Goal: Transaction & Acquisition: Purchase product/service

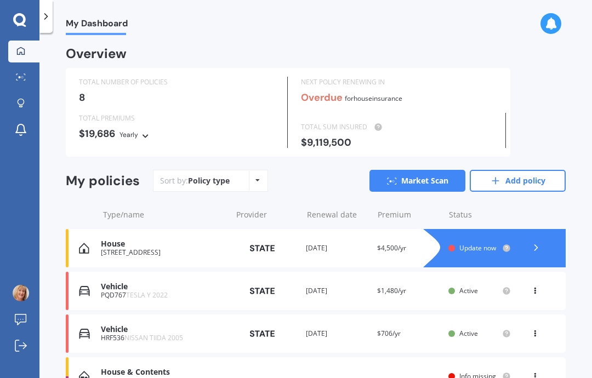
click at [21, 16] on icon at bounding box center [19, 19] width 13 height 13
click at [21, 74] on icon at bounding box center [21, 76] width 10 height 7
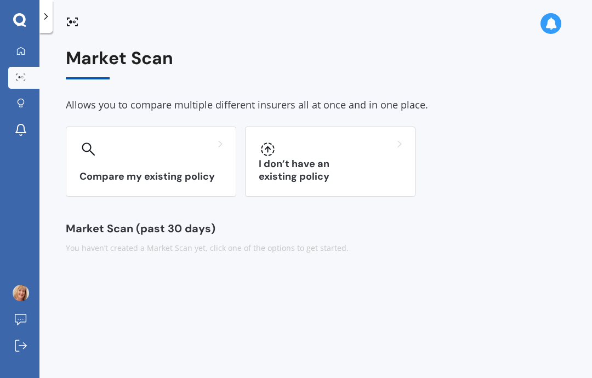
click at [317, 157] on div "I don’t have an existing policy" at bounding box center [330, 162] width 170 height 70
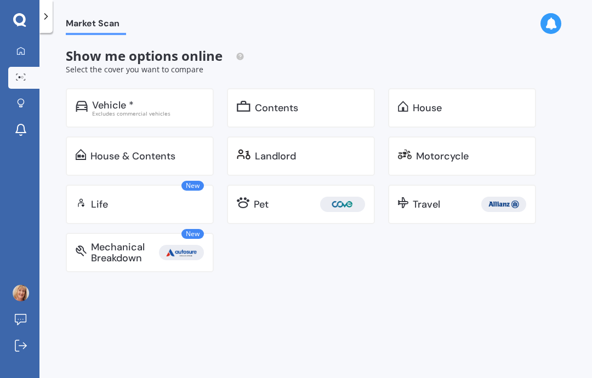
click at [134, 153] on div "House & Contents" at bounding box center [132, 156] width 85 height 11
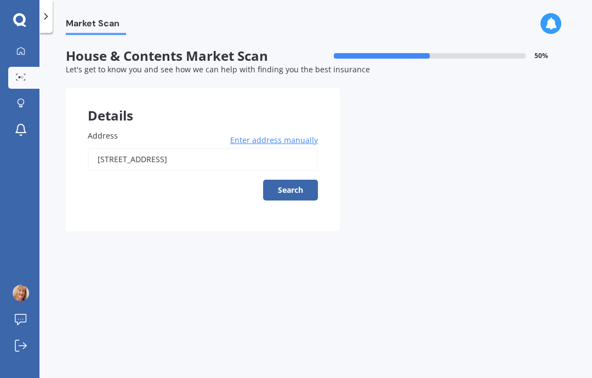
click at [266, 140] on span "Enter address manually" at bounding box center [274, 140] width 88 height 11
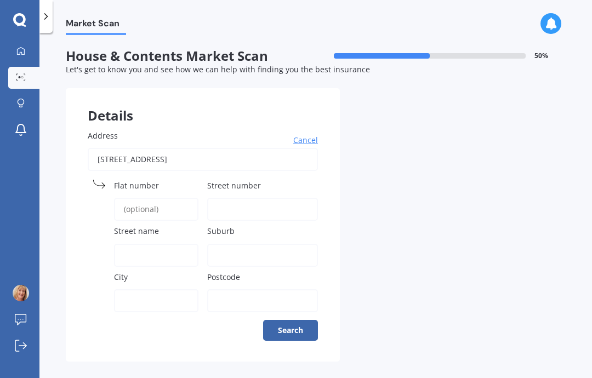
click at [246, 201] on input "Street number" at bounding box center [262, 209] width 111 height 23
type input "26"
type input "kiwi road"
click at [238, 203] on input "26" at bounding box center [262, 209] width 111 height 23
type input "25"
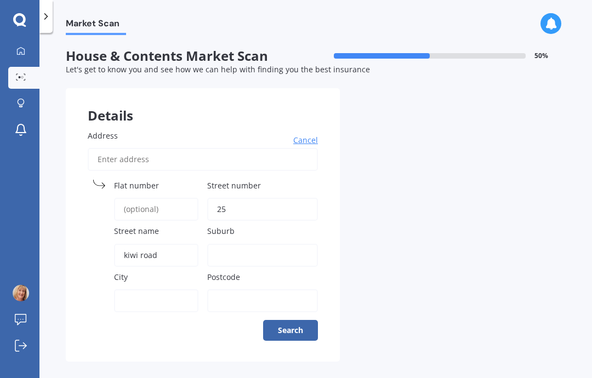
click at [162, 246] on input "kiwi road" at bounding box center [156, 255] width 84 height 23
type input "k"
type input "[GEOGRAPHIC_DATA]"
click at [216, 246] on input "Suburb" at bounding box center [262, 255] width 111 height 23
type input "[GEOGRAPHIC_DATA]"
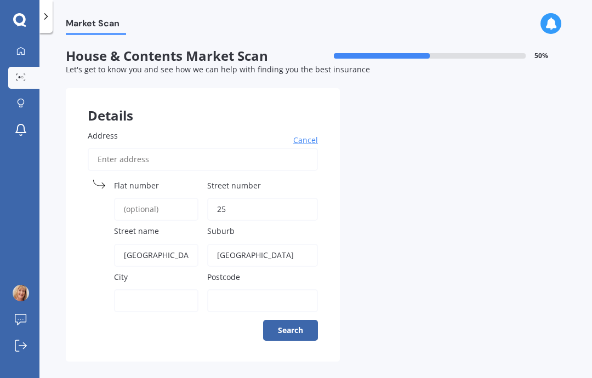
click at [130, 296] on input "City" at bounding box center [156, 300] width 84 height 23
type input "raumati"
click at [239, 290] on input "Postcode" at bounding box center [262, 300] width 111 height 23
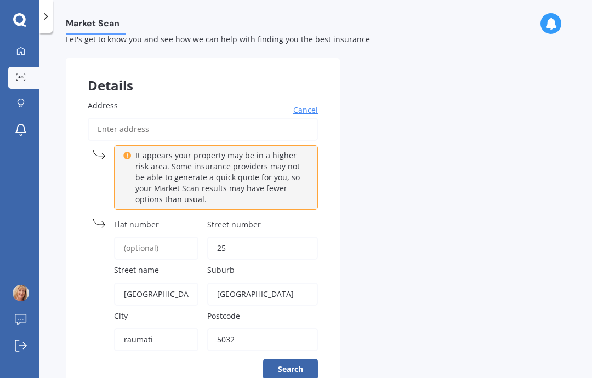
scroll to position [44, 0]
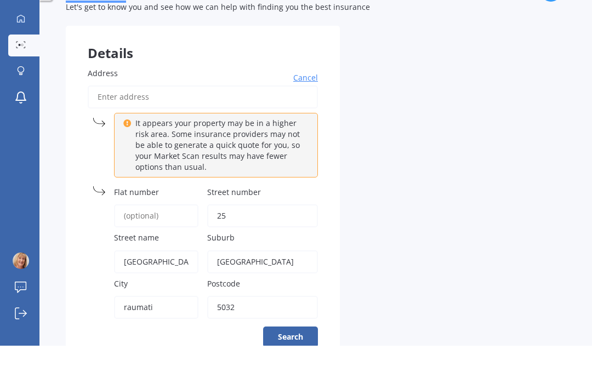
type input "5032"
click at [295, 359] on button "Search" at bounding box center [290, 369] width 55 height 21
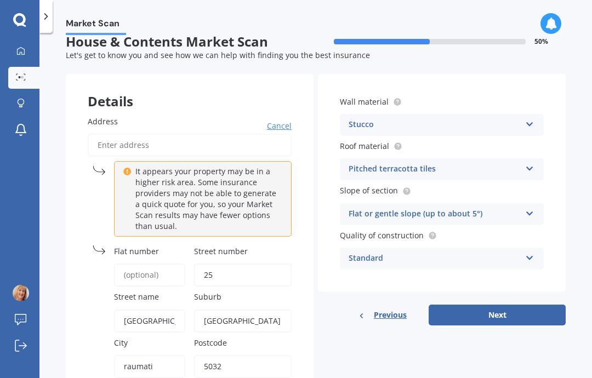
scroll to position [12, 0]
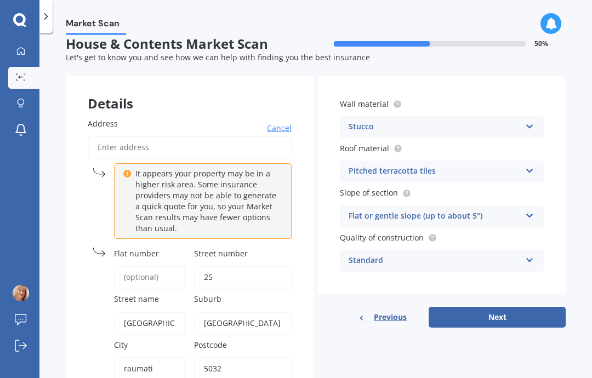
click at [506, 307] on button "Next" at bounding box center [497, 317] width 137 height 21
select select "19"
select select "06"
select select "1965"
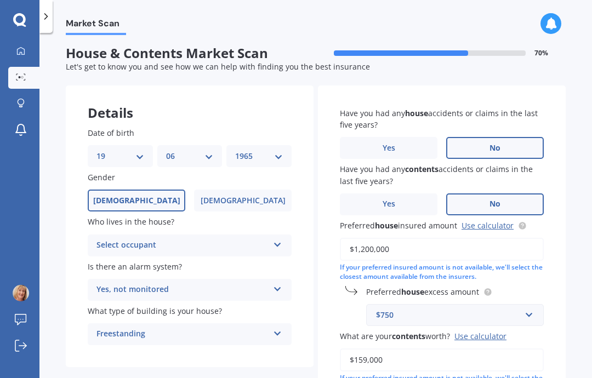
scroll to position [0, 0]
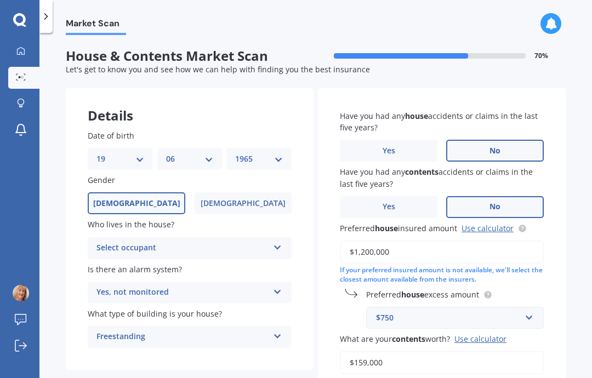
click at [141, 153] on select "DD 01 02 03 04 05 06 07 08 09 10 11 12 13 14 15 16 17 18 19 20 21 22 23 24 25 2…" at bounding box center [120, 159] width 48 height 12
select select "15"
click at [212, 153] on select "MM 01 02 03 04 05 06 07 08 09 10 11 12" at bounding box center [190, 159] width 48 height 12
select select "08"
click at [276, 153] on select "YYYY 2009 2008 2007 2006 2005 2004 2003 2002 2001 2000 1999 1998 1997 1996 1995…" at bounding box center [259, 159] width 48 height 12
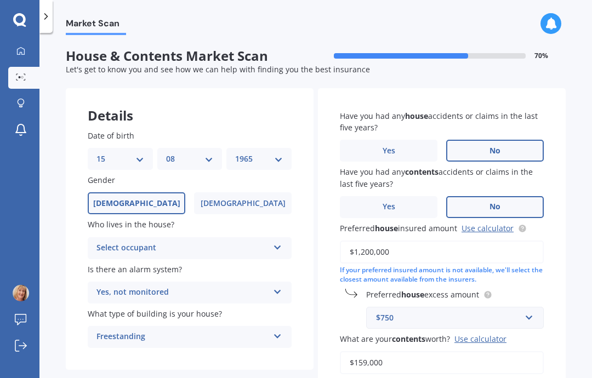
select select "1996"
click at [277, 242] on icon at bounding box center [277, 246] width 9 height 8
click at [218, 260] on div "Owner" at bounding box center [189, 270] width 203 height 20
click at [274, 286] on icon at bounding box center [277, 290] width 9 height 8
click at [219, 344] on div "No" at bounding box center [189, 354] width 203 height 20
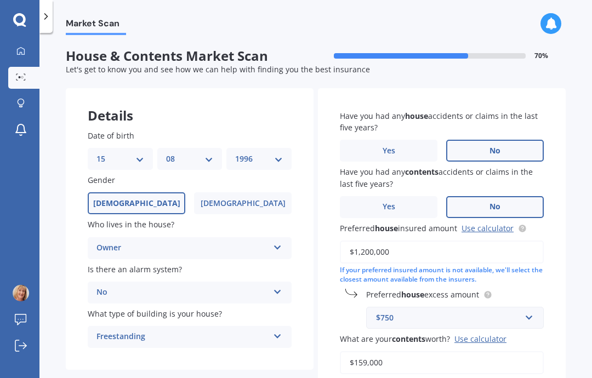
click at [414, 241] on input "$1,200,000" at bounding box center [442, 252] width 204 height 23
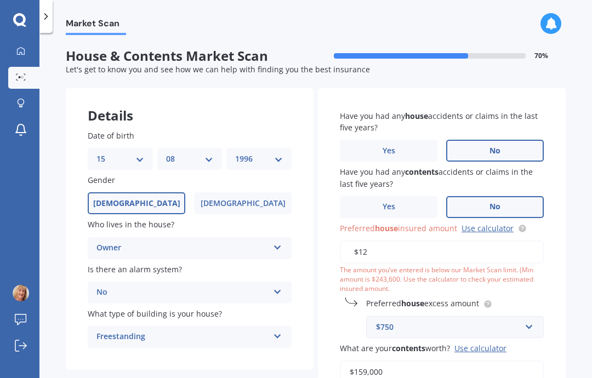
type input "$1"
type input "$600,000"
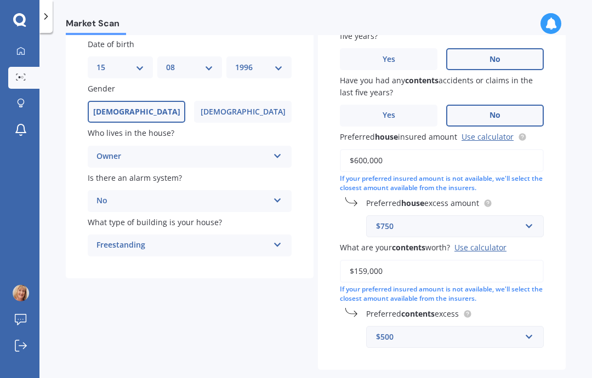
scroll to position [92, 0]
click at [418, 260] on input "$159,000" at bounding box center [442, 271] width 204 height 23
click at [411, 260] on input "$159,000" at bounding box center [442, 271] width 204 height 23
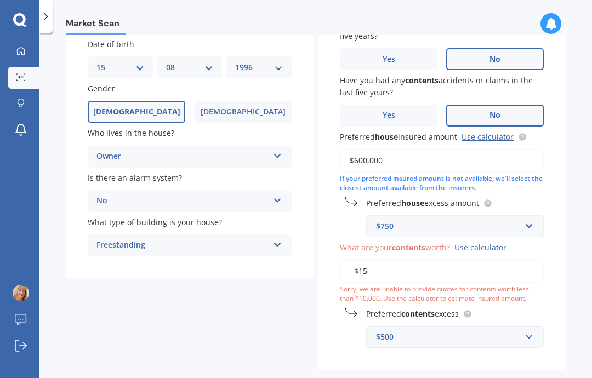
type input "$1"
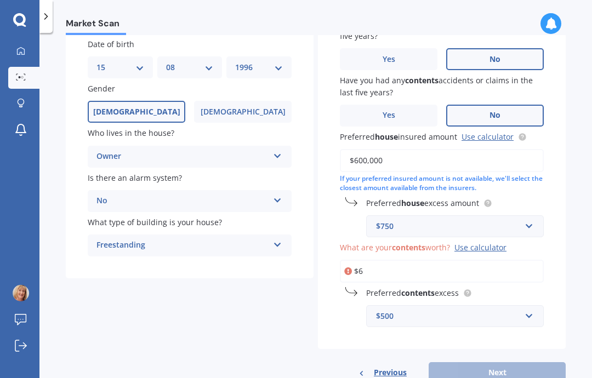
scroll to position [73, 0]
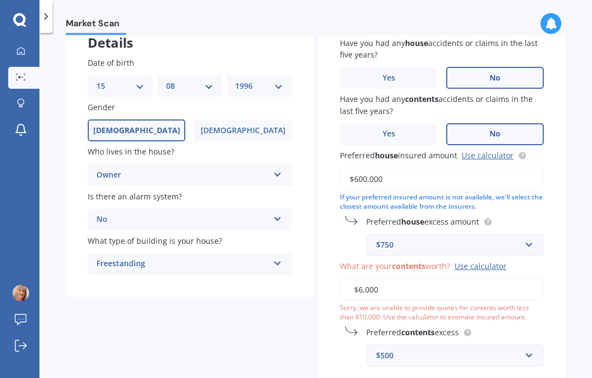
type input "$60,000"
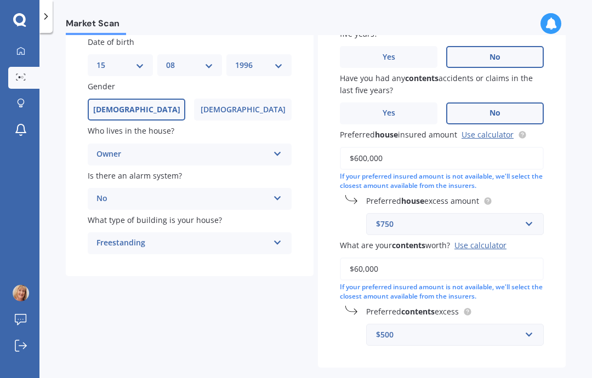
scroll to position [93, 0]
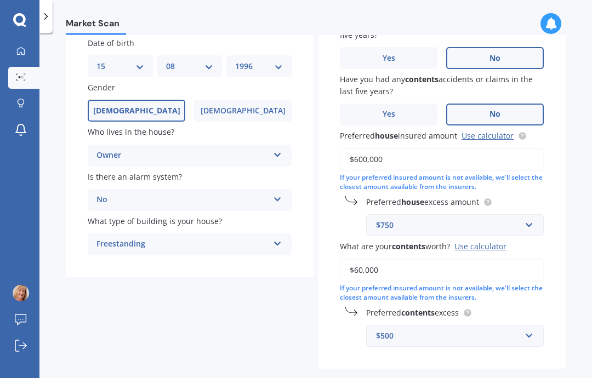
select select "15"
select select "08"
select select "1996"
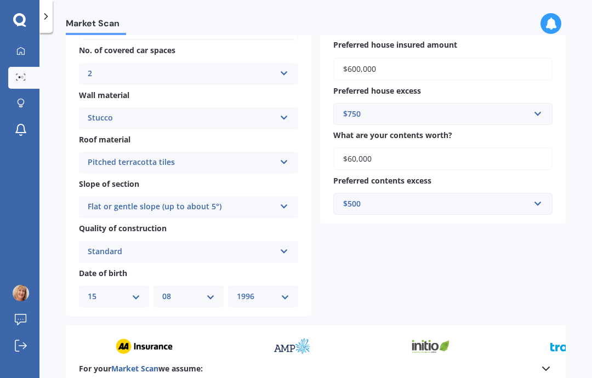
scroll to position [325, 0]
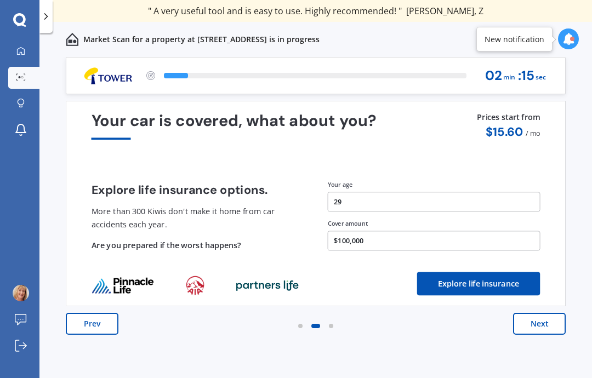
scroll to position [44, 0]
click at [542, 313] on button "Next" at bounding box center [539, 324] width 53 height 22
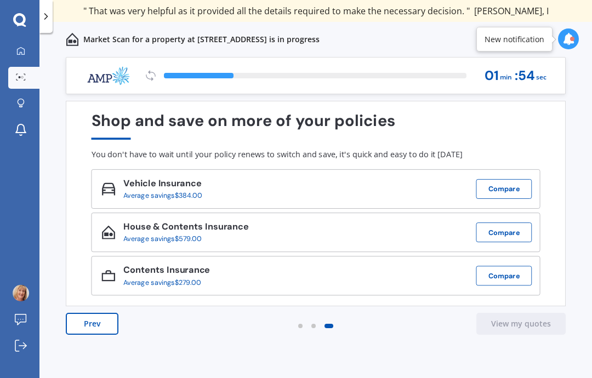
click at [82, 313] on button "Prev" at bounding box center [92, 324] width 53 height 22
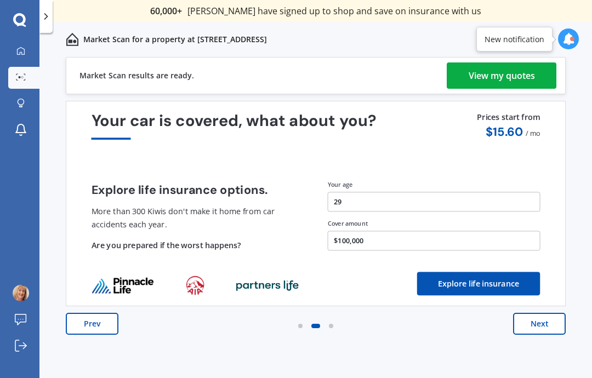
click at [506, 62] on div "View my quotes" at bounding box center [502, 75] width 66 height 26
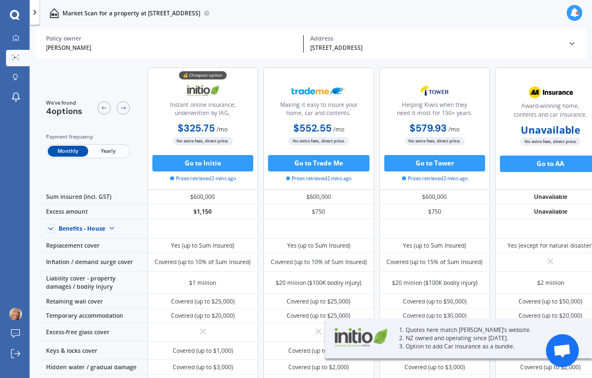
click at [111, 146] on span "Yearly" at bounding box center [108, 151] width 40 height 11
